Goal: Check status: Check status

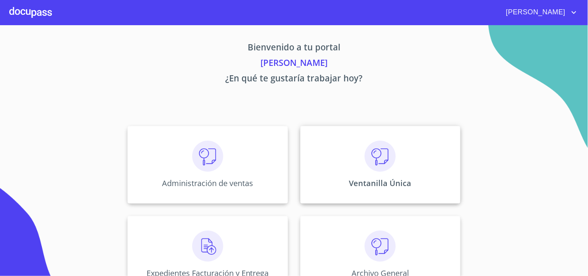
click at [330, 169] on div "Ventanilla Única" at bounding box center [380, 165] width 160 height 78
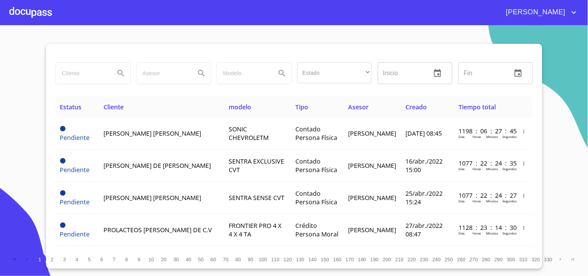
click at [95, 71] on input "search" at bounding box center [82, 73] width 53 height 21
type input "1"
type input "f"
type input "FINANCIERA BAJIO"
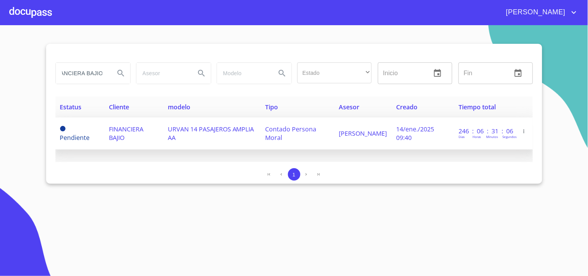
scroll to position [0, 0]
click at [211, 132] on span "URVAN 14 PASAJEROS AMPLIA AA" at bounding box center [211, 133] width 86 height 17
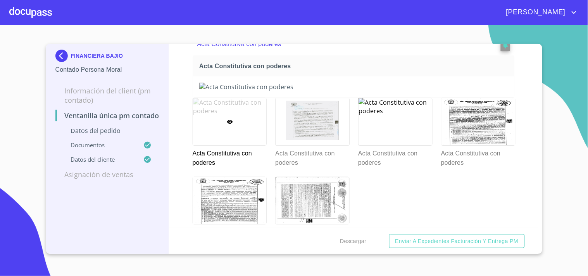
scroll to position [1283, 0]
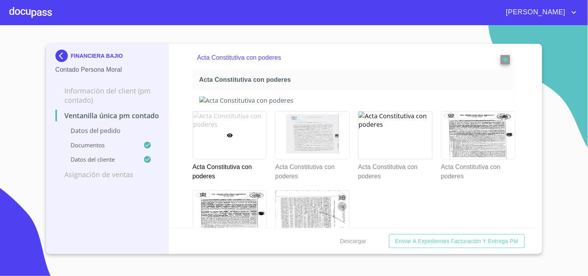
click at [253, 143] on div at bounding box center [230, 135] width 74 height 47
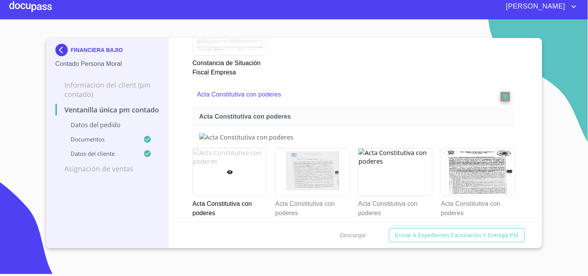
click at [228, 169] on icon at bounding box center [230, 172] width 6 height 6
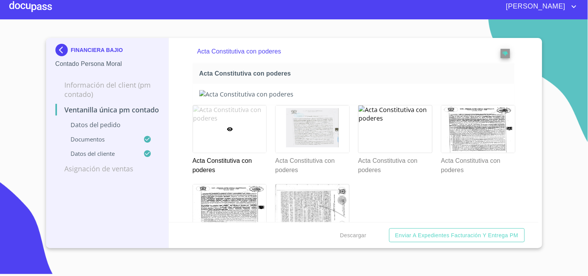
drag, startPoint x: 226, startPoint y: 115, endPoint x: 216, endPoint y: 136, distance: 22.9
click at [216, 136] on div at bounding box center [230, 128] width 74 height 47
click at [293, 124] on div at bounding box center [313, 128] width 74 height 47
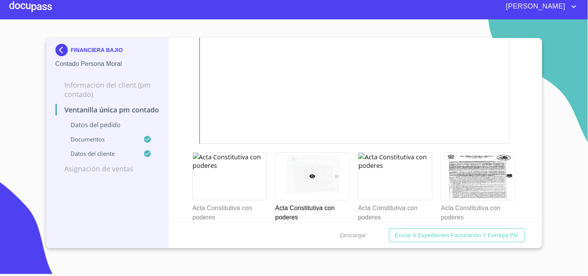
scroll to position [1455, 0]
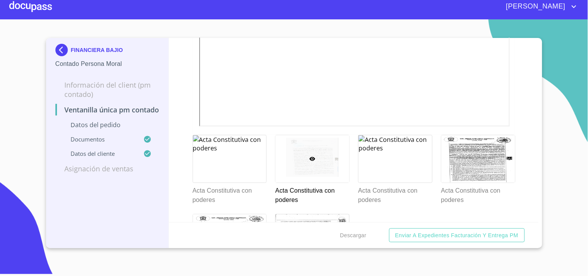
scroll to position [1369, 0]
